Goal: Task Accomplishment & Management: Use online tool/utility

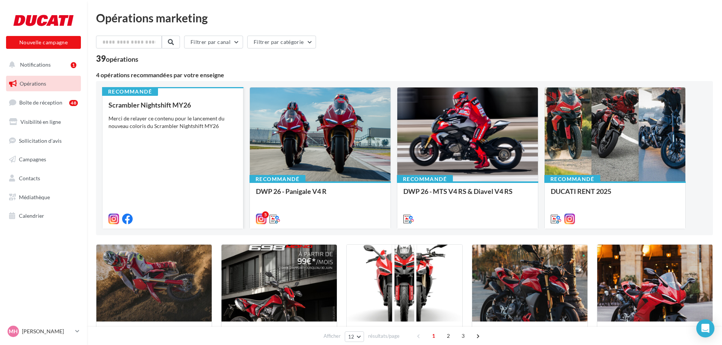
click at [211, 135] on div "Scrambler Nightshift MY26 Merci de relayer ce contenu pour le lancement du nouv…" at bounding box center [173, 161] width 129 height 121
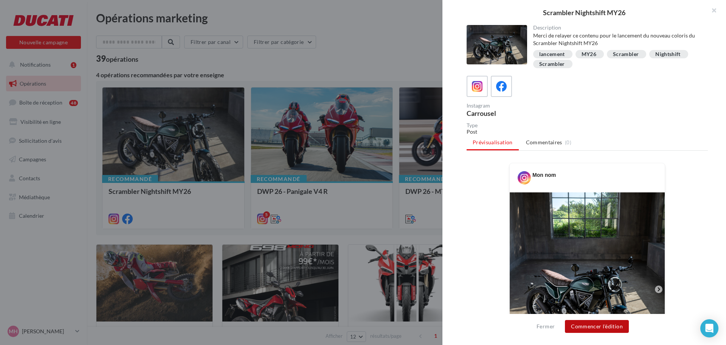
click at [599, 327] on button "Commencer l'édition" at bounding box center [597, 326] width 64 height 13
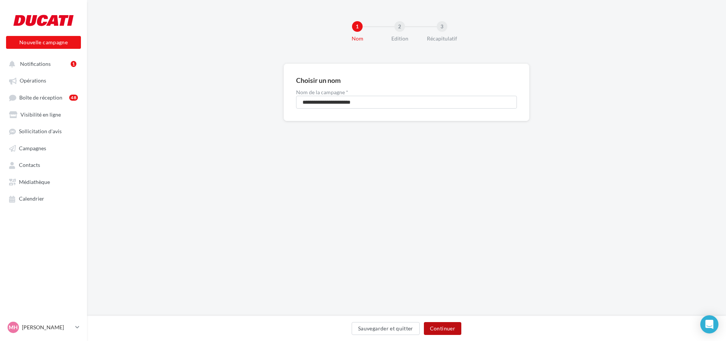
click at [430, 329] on button "Continuer" at bounding box center [442, 328] width 37 height 13
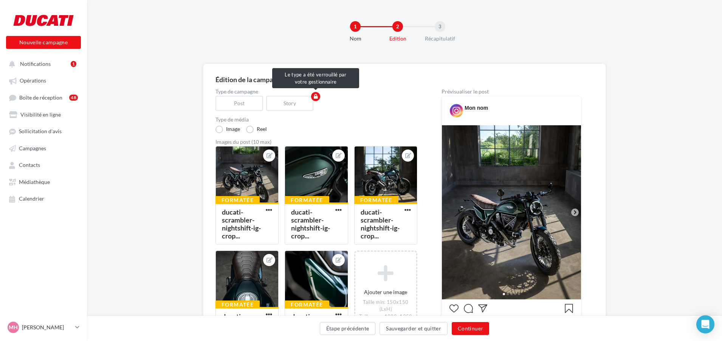
click at [291, 104] on div "Story" at bounding box center [291, 103] width 51 height 15
click at [264, 168] on div at bounding box center [247, 174] width 62 height 57
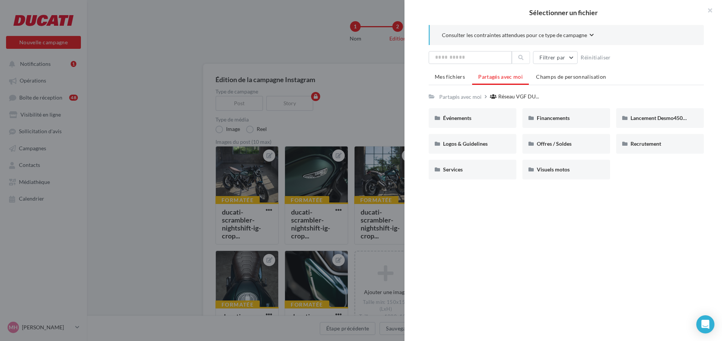
click at [279, 244] on div "Sélectionner un fichier Consulter les contraintes attendues pour ce type de cam…" at bounding box center [247, 244] width 63 height 0
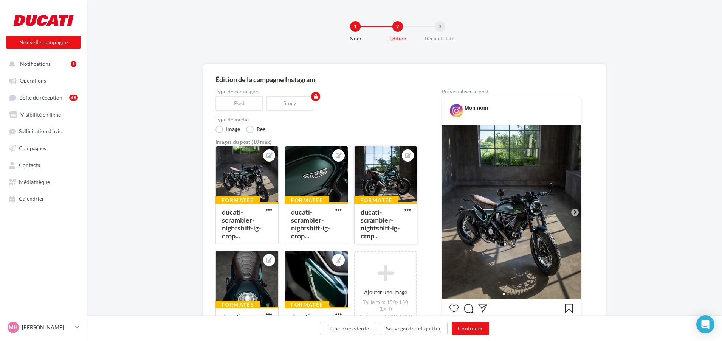
click at [388, 185] on div at bounding box center [386, 174] width 62 height 57
click at [43, 62] on span "Notifications" at bounding box center [35, 64] width 31 height 6
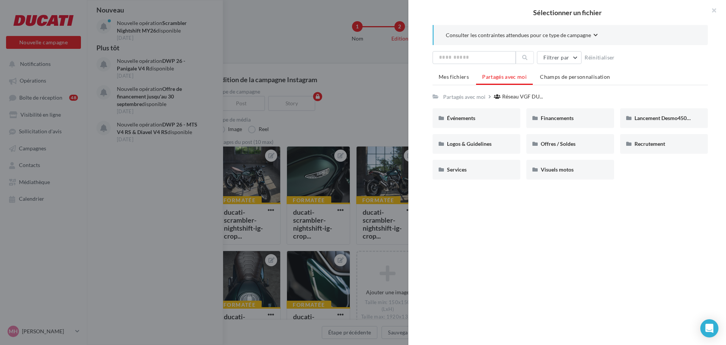
click at [356, 244] on div "Sélectionner un fichier Consulter les contraintes attendues pour ce type de cam…" at bounding box center [387, 244] width 63 height 0
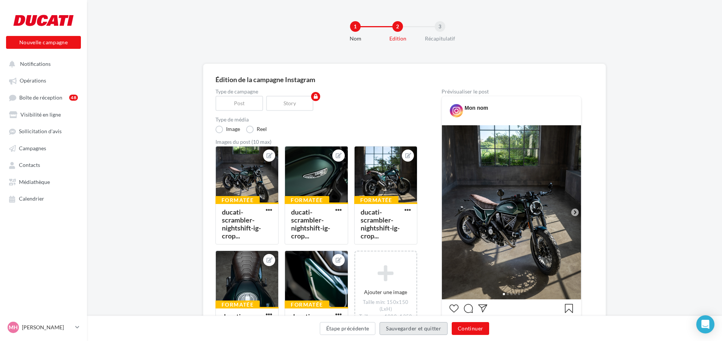
click at [419, 328] on button "Sauvegarder et quitter" at bounding box center [414, 328] width 68 height 13
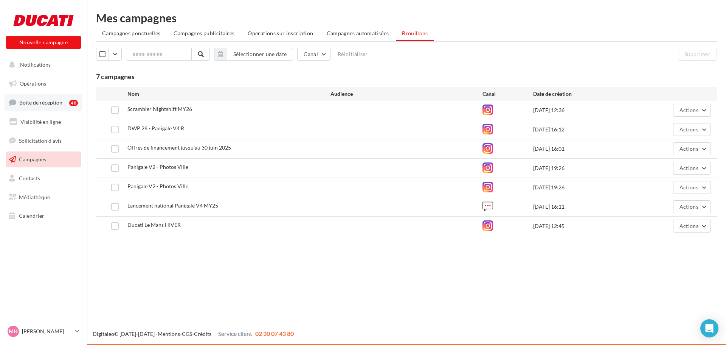
click at [61, 104] on span "Boîte de réception" at bounding box center [40, 102] width 43 height 6
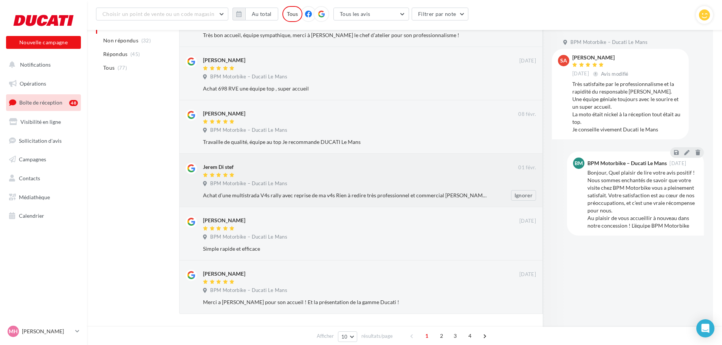
scroll to position [346, 0]
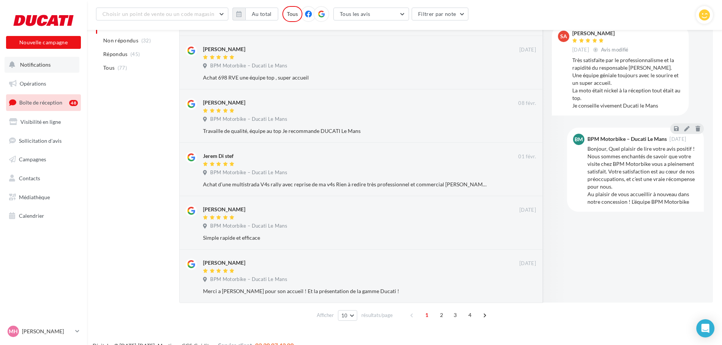
click at [59, 68] on button "Notifications" at bounding box center [42, 65] width 75 height 16
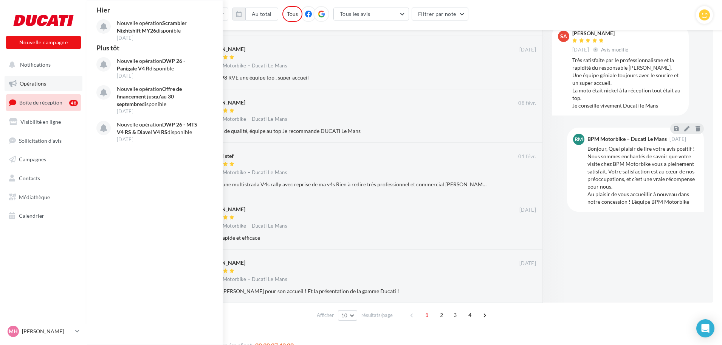
click at [47, 81] on link "Opérations" at bounding box center [44, 84] width 78 height 16
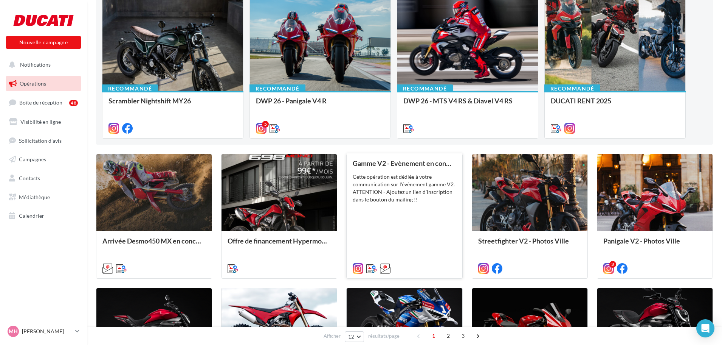
scroll to position [151, 0]
